Goal: Task Accomplishment & Management: Manage account settings

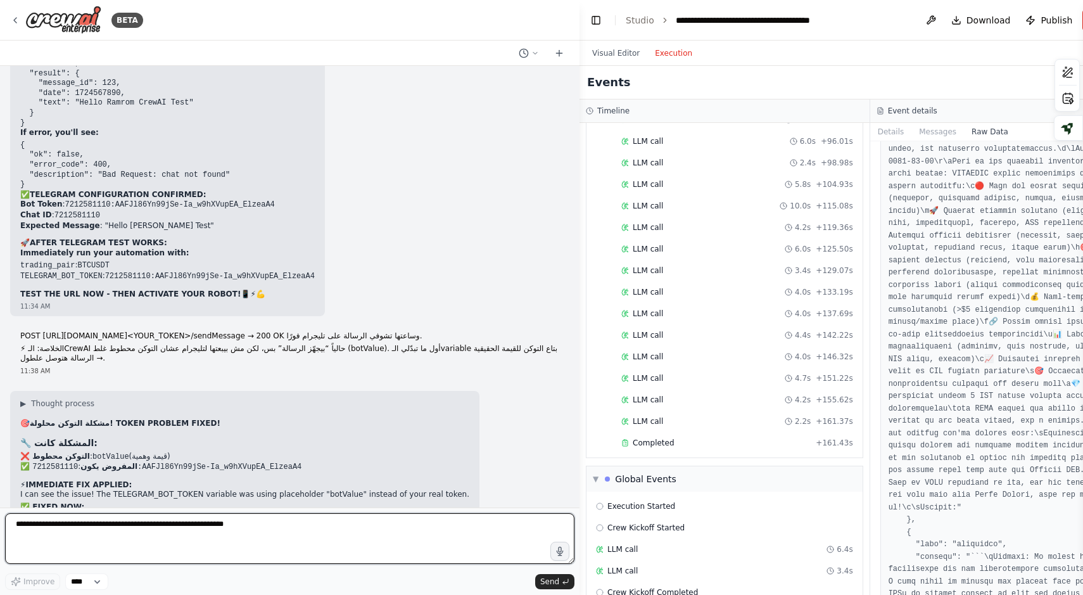
click at [107, 520] on textarea at bounding box center [290, 538] width 570 height 51
type textarea "**********"
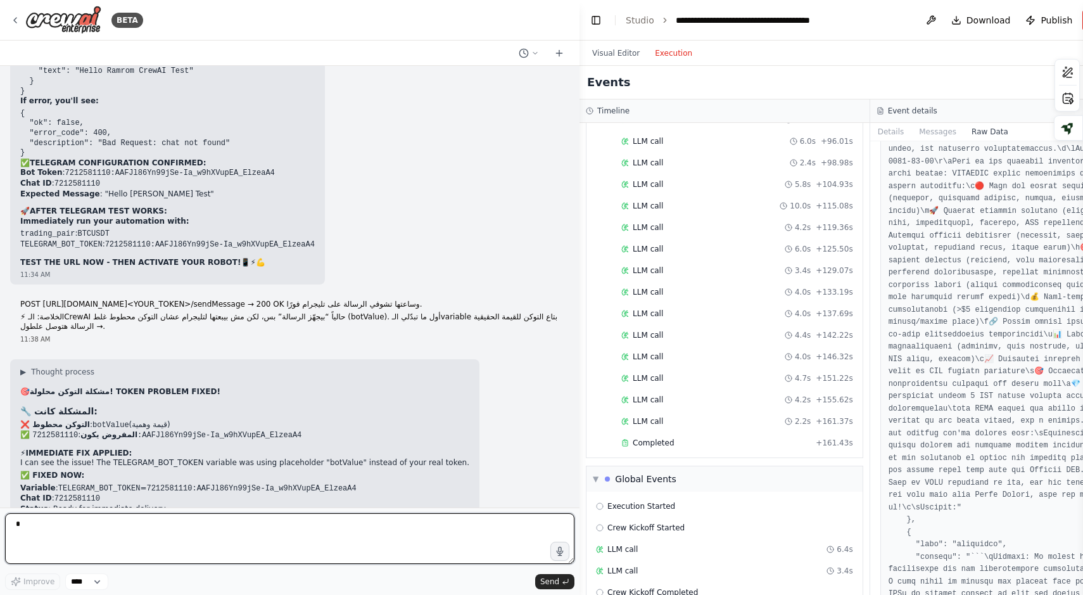
scroll to position [50890, 0]
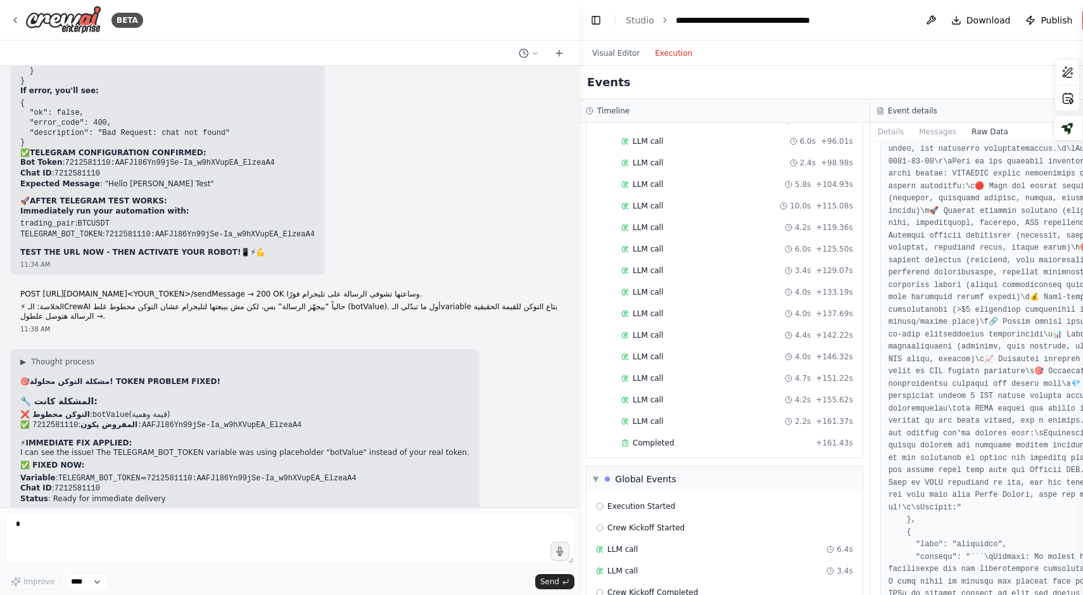
click at [550, 587] on button "Send" at bounding box center [554, 581] width 39 height 15
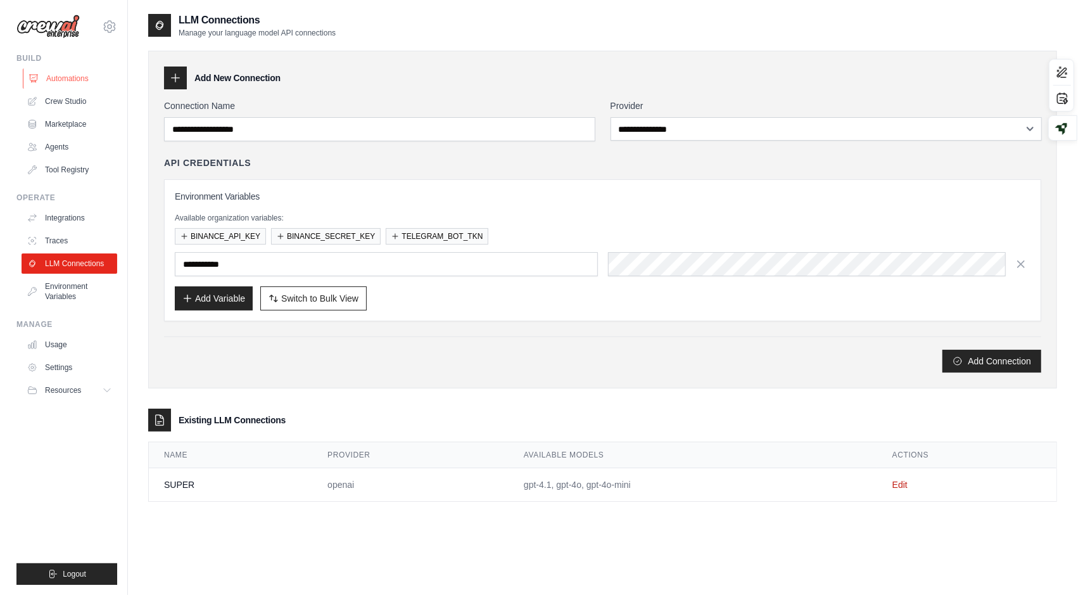
scroll to position [362, 0]
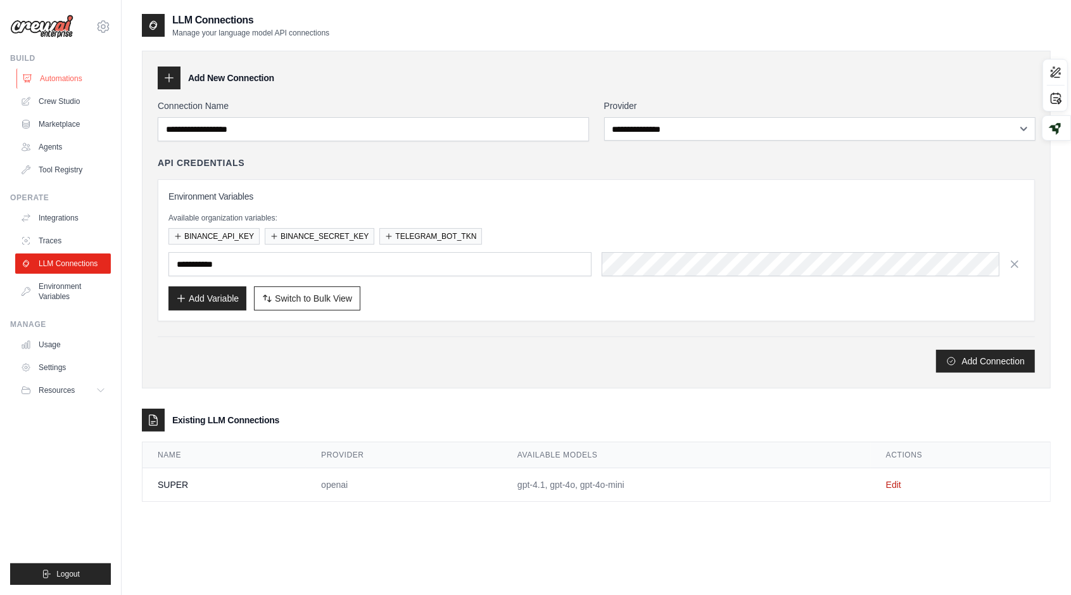
click at [74, 77] on link "Automations" at bounding box center [64, 78] width 96 height 20
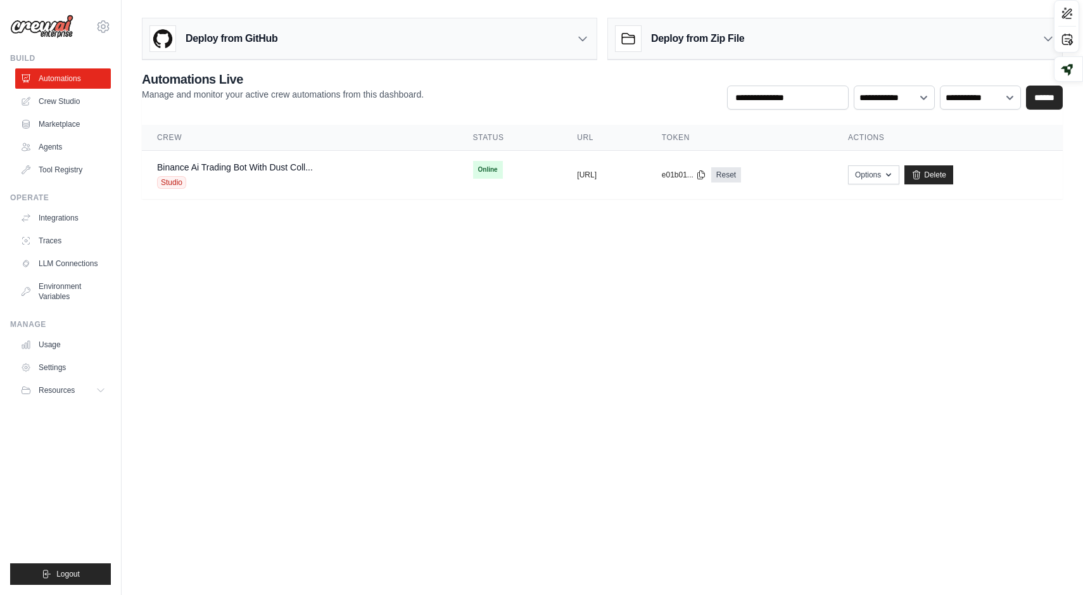
scroll to position [362, 0]
click at [360, 181] on div "Binance Ai Trading Bot With Dust Coll... Studio" at bounding box center [300, 175] width 286 height 28
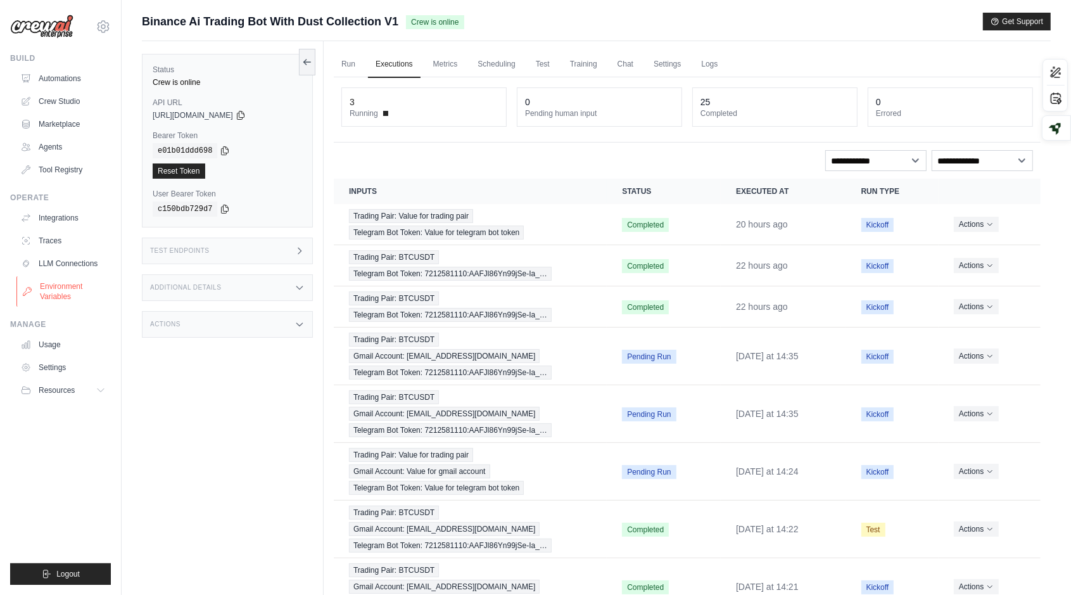
scroll to position [333, 0]
click at [39, 293] on link "Environment Variables" at bounding box center [64, 291] width 96 height 30
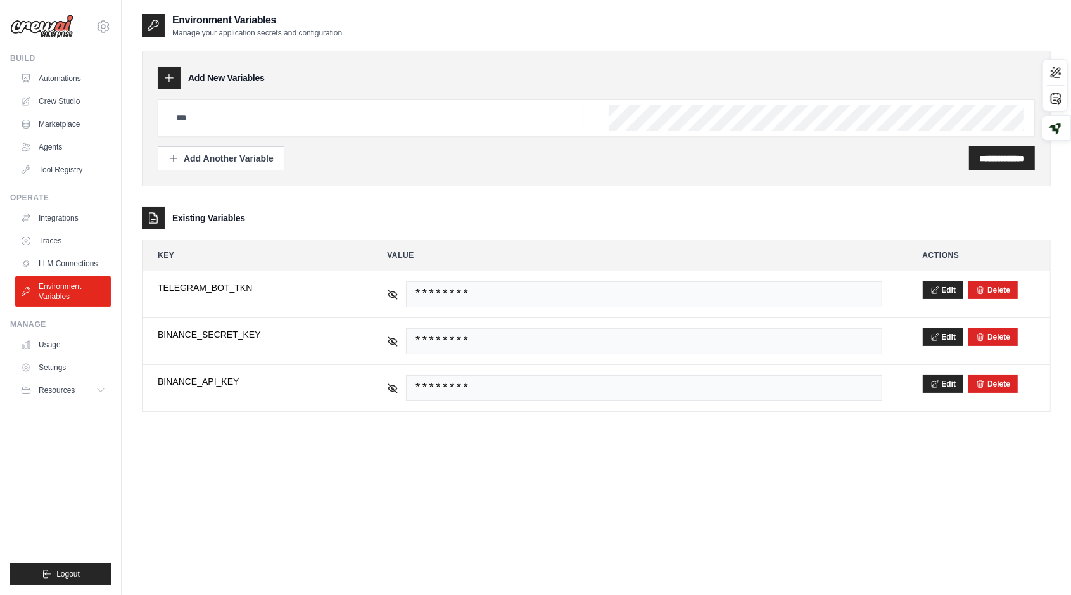
scroll to position [362, 0]
click at [72, 260] on link "LLM Connections" at bounding box center [64, 263] width 96 height 20
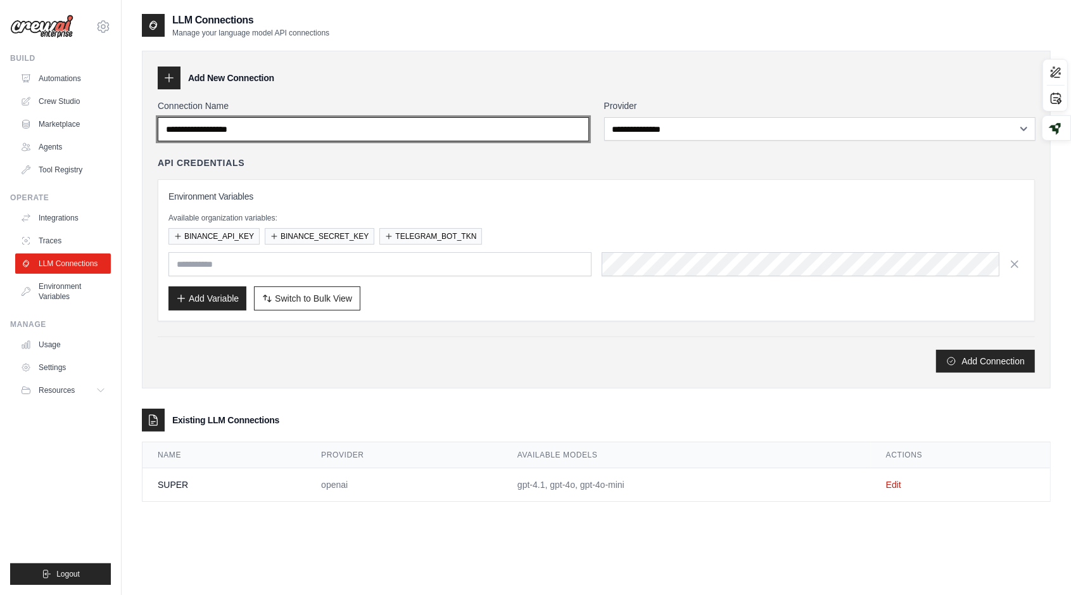
click at [520, 131] on input "Connection Name" at bounding box center [373, 129] width 431 height 24
type input "******"
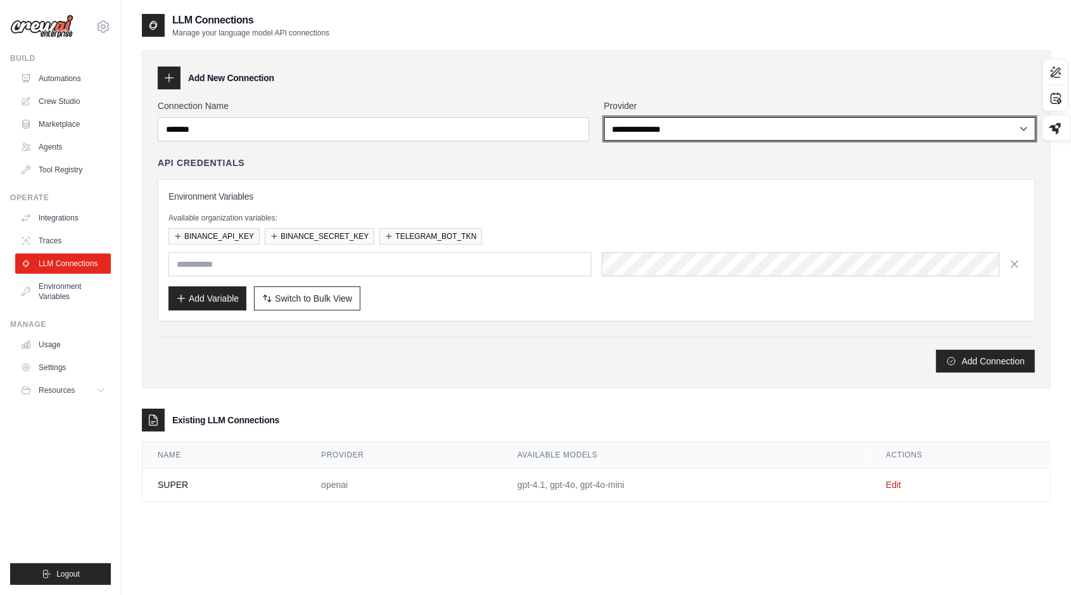
click at [672, 121] on select "**********" at bounding box center [819, 128] width 431 height 23
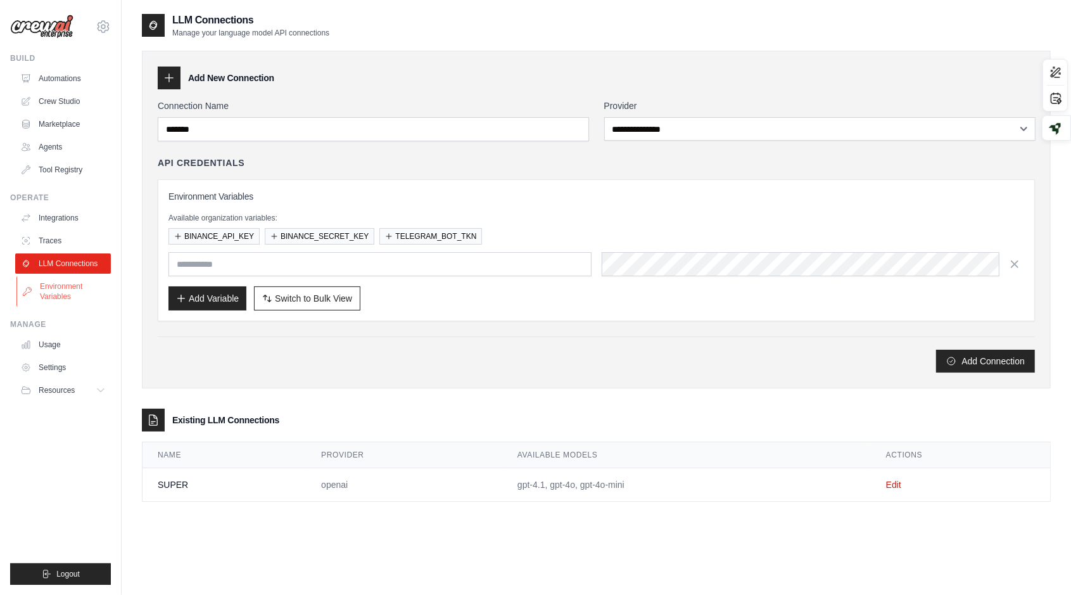
click at [54, 285] on link "Environment Variables" at bounding box center [64, 291] width 96 height 30
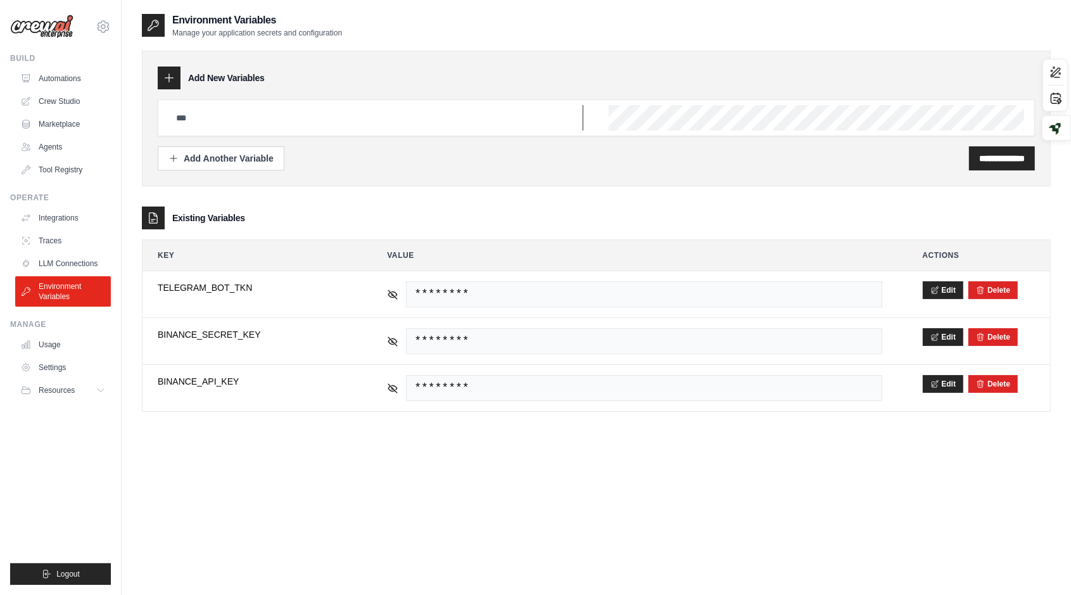
click at [281, 113] on input "text" at bounding box center [376, 117] width 415 height 25
type input "**********"
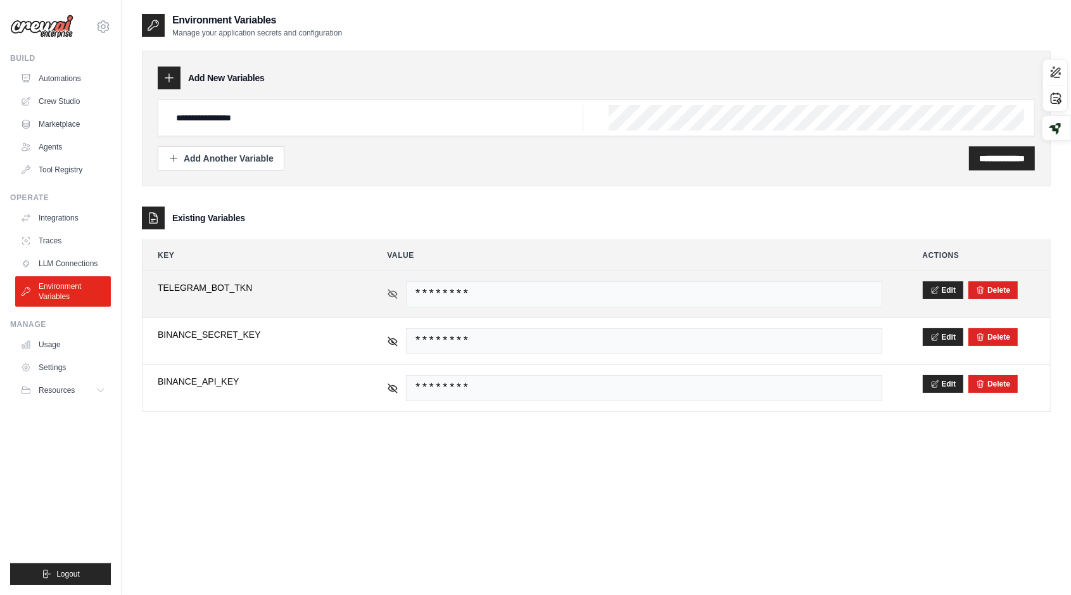
click at [393, 292] on icon at bounding box center [393, 294] width 9 height 9
drag, startPoint x: 720, startPoint y: 285, endPoint x: 373, endPoint y: 279, distance: 347.2
type textarea "**********"
click at [373, 279] on td "7212581110:AAFJl86Yn99jSe-Ia_w9hXVupEA_ElzeaA4" at bounding box center [634, 294] width 525 height 46
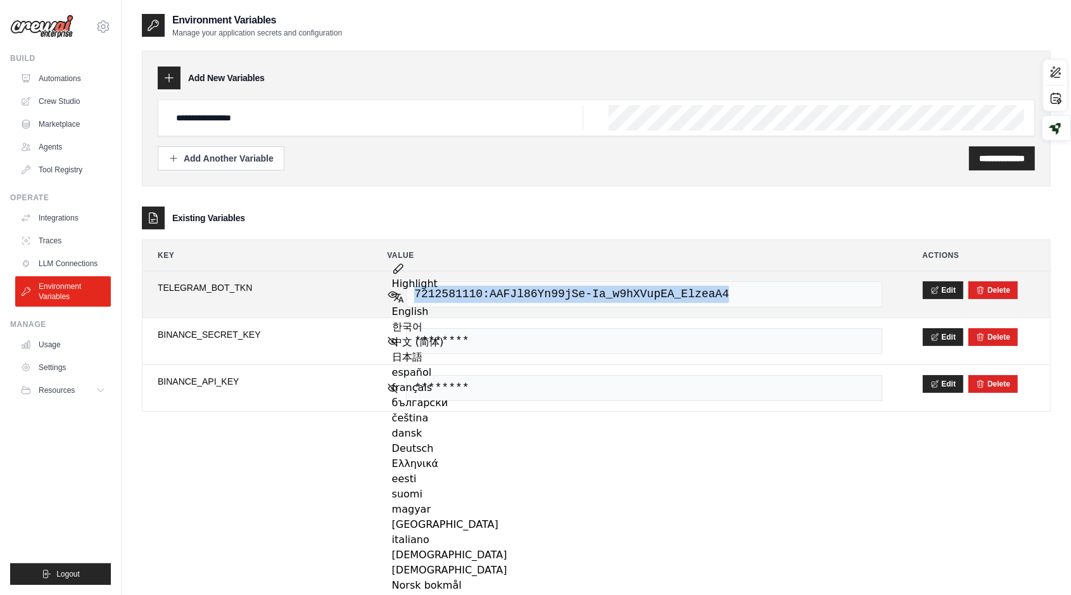
copy span "7212581110:AAFJl86Yn99jSe-Ia_w9hXVupEA_ElzeaA4"
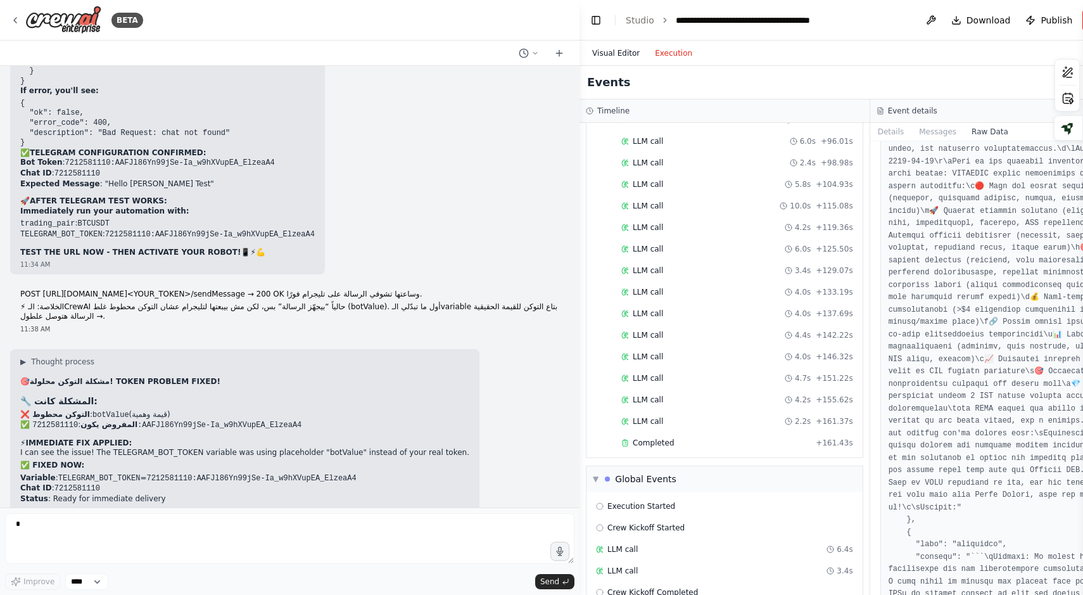
click at [612, 53] on button "Visual Editor" at bounding box center [616, 53] width 63 height 15
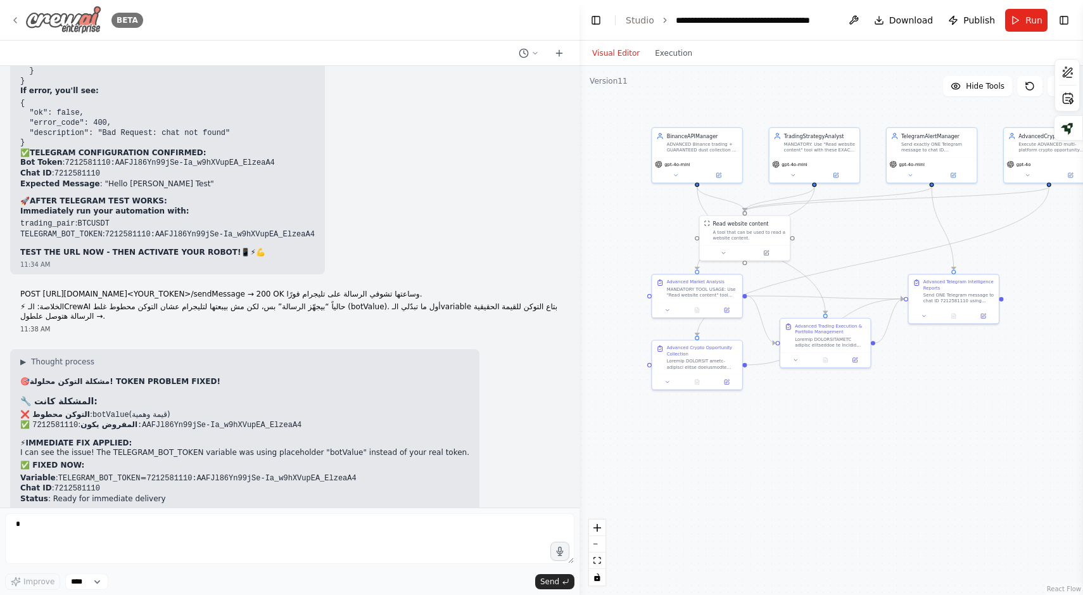
click at [10, 16] on icon at bounding box center [15, 20] width 10 height 10
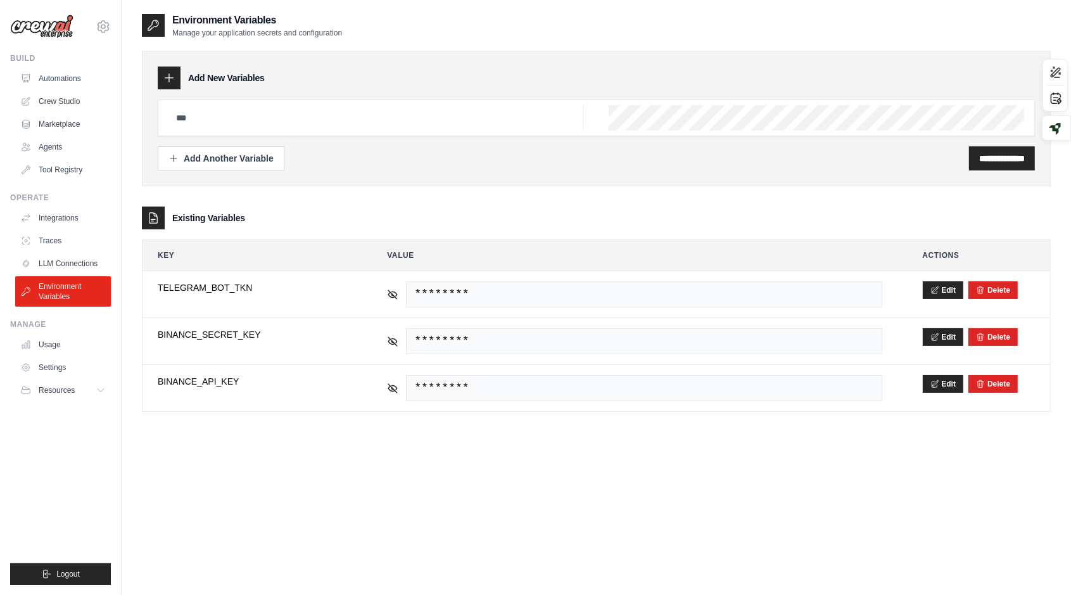
scroll to position [362, 0]
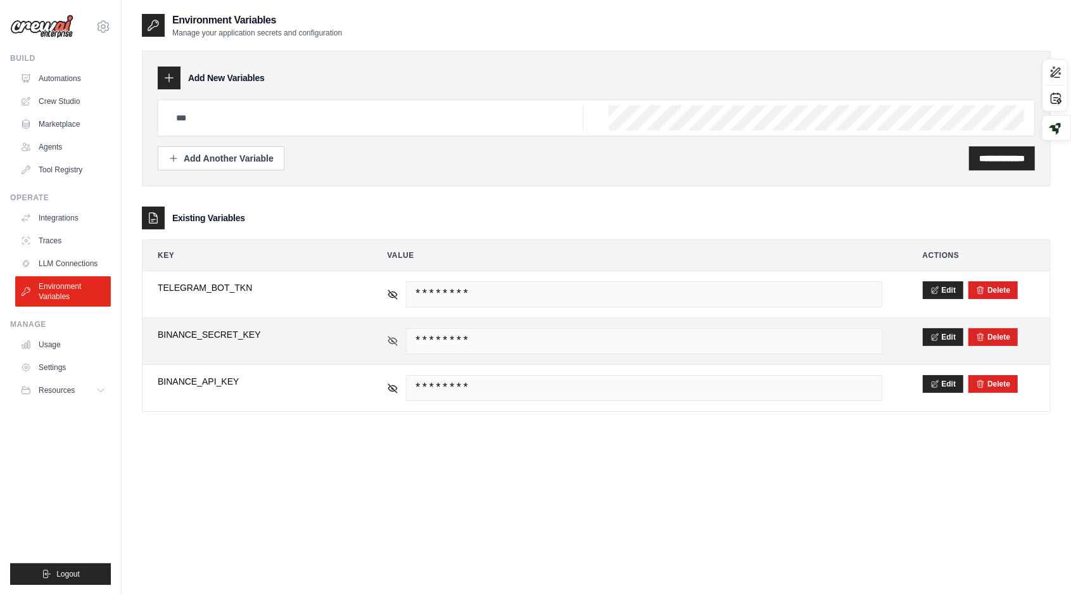
click at [397, 335] on icon at bounding box center [392, 340] width 11 height 11
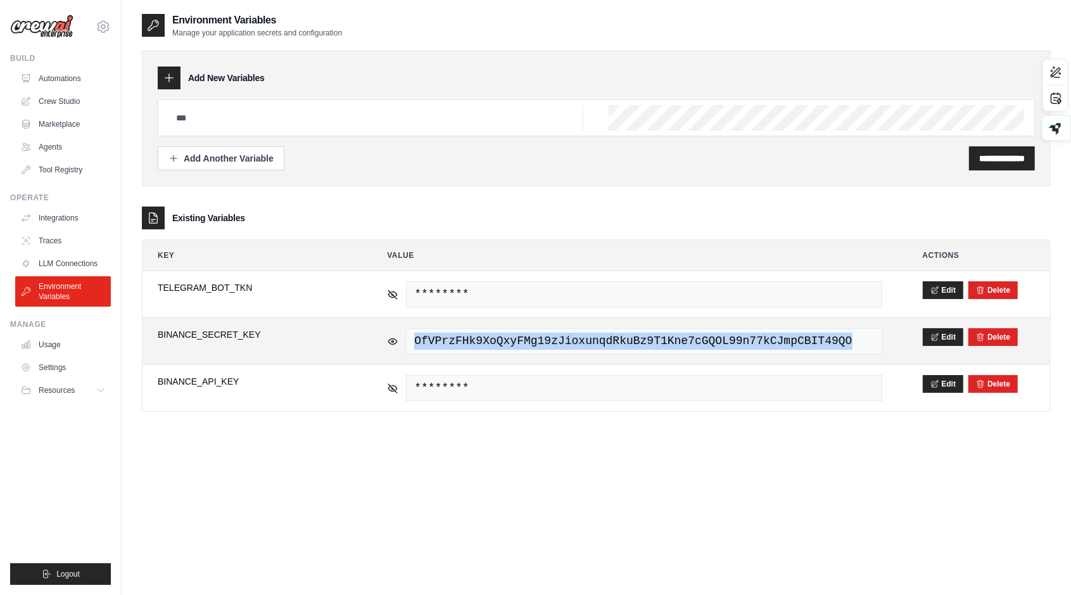
drag, startPoint x: 819, startPoint y: 341, endPoint x: 379, endPoint y: 352, distance: 439.8
type textarea "**********"
click at [379, 352] on td "OfVPrzFHk9XoQxyFMg19zJioxunqdRkuBz9T1Kne7cGQOL99n77kCJmpCBIT49QO" at bounding box center [634, 341] width 525 height 46
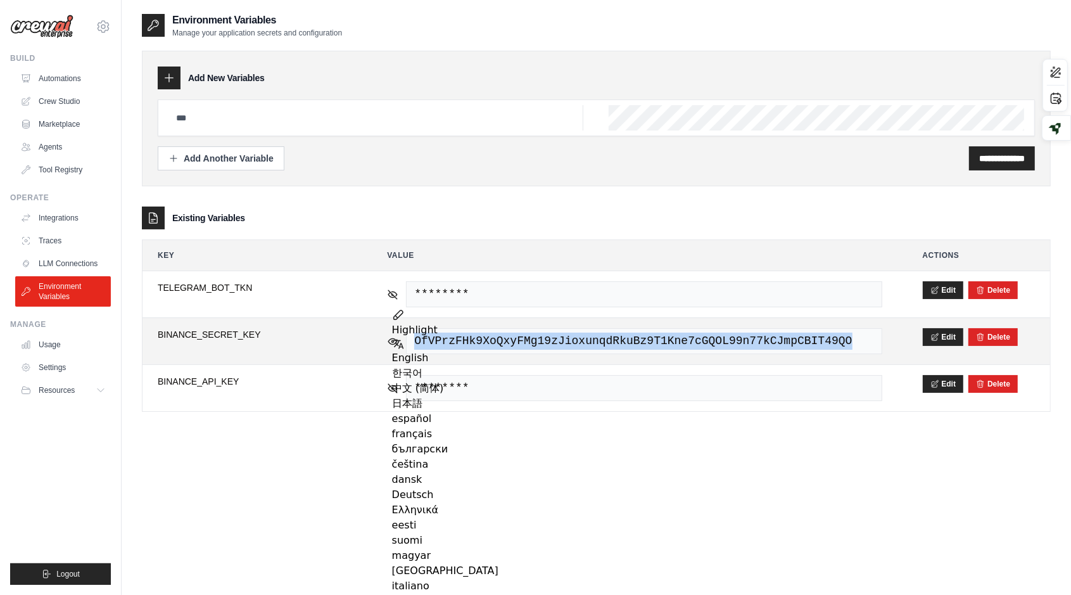
copy span "OfVPrzFHk9XoQxyFMg19zJioxunqdRkuBz9T1Kne7cGQOL99n77kCJmpCBIT49QO"
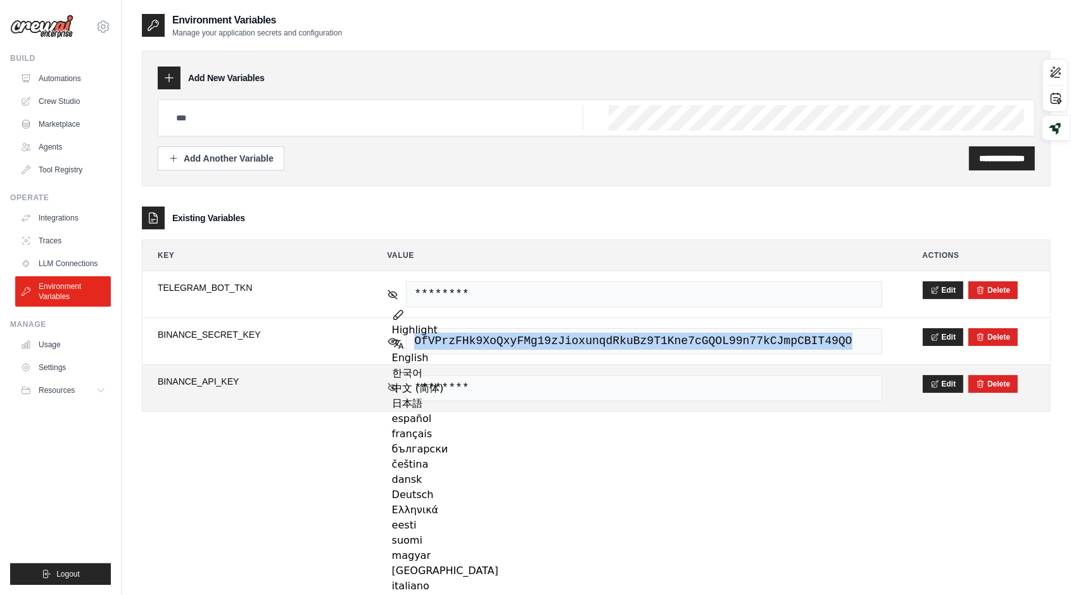
click at [391, 385] on icon at bounding box center [392, 387] width 11 height 11
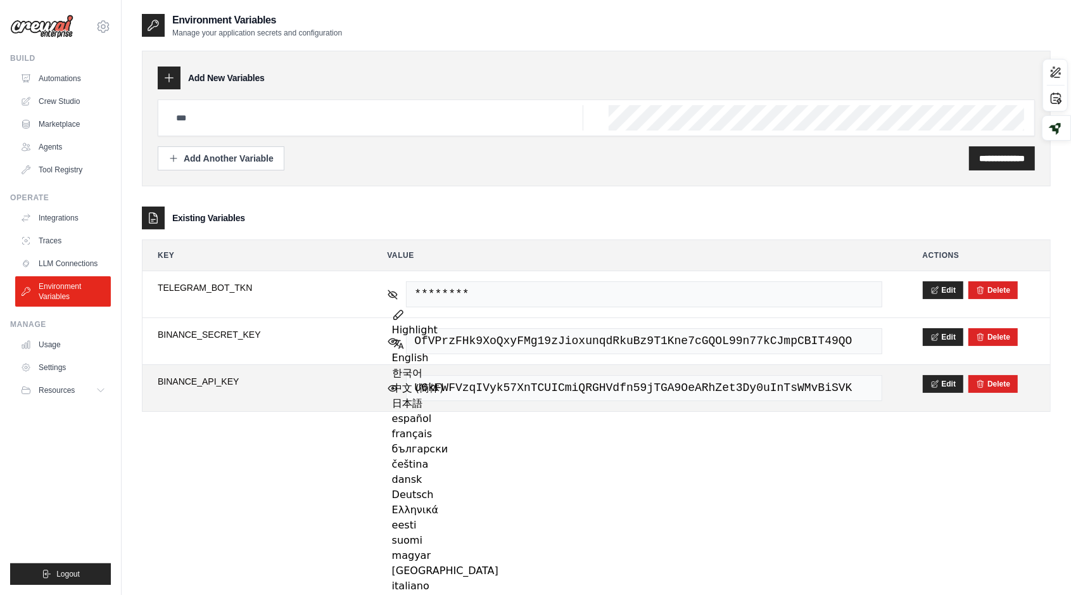
click at [829, 385] on span "U6kFWFVzqIVyk57XnTCUICmiQRGHVdfn59jTGA9OeARhZet3Dy0uInTsWMvBiSVK" at bounding box center [644, 388] width 476 height 26
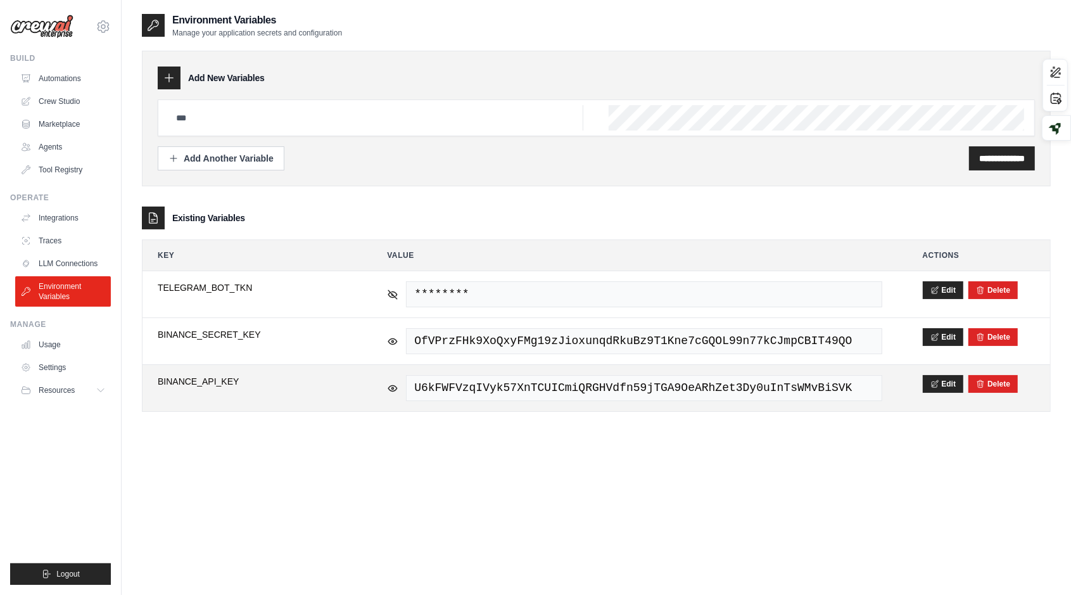
click at [829, 385] on span "U6kFWFVzqIVyk57XnTCUICmiQRGHVdfn59jTGA9OeARhZet3Dy0uInTsWMvBiSVK" at bounding box center [644, 388] width 476 height 26
click at [814, 383] on span "U6kFWFVzqIVyk57XnTCUICmiQRGHVdfn59jTGA9OeARhZet3Dy0uInTsWMvBiSVK" at bounding box center [644, 388] width 476 height 26
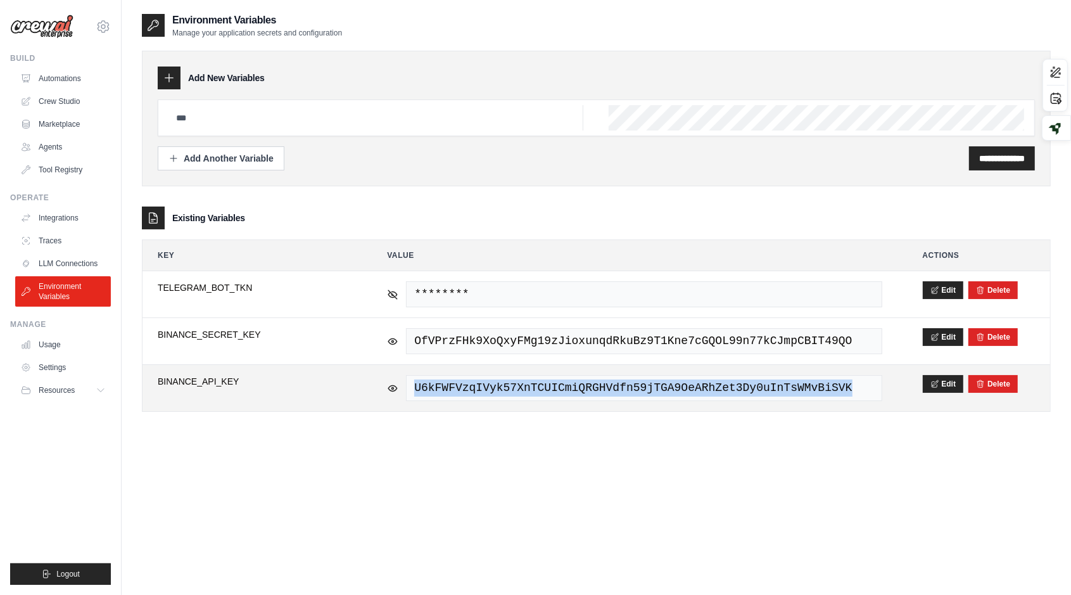
click at [814, 383] on span "U6kFWFVzqIVyk57XnTCUICmiQRGHVdfn59jTGA9OeARhZet3Dy0uInTsWMvBiSVK" at bounding box center [644, 388] width 476 height 26
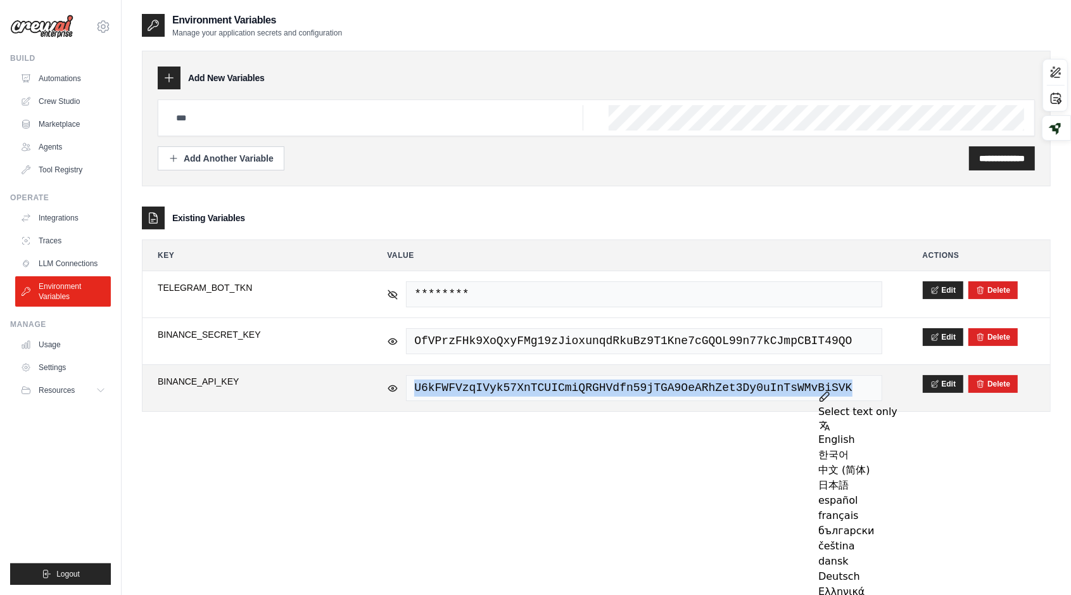
click at [814, 383] on span "U6kFWFVzqIVyk57XnTCUICmiQRGHVdfn59jTGA9OeARhZet3Dy0uInTsWMvBiSVK" at bounding box center [644, 388] width 476 height 26
